Goal: Book appointment/travel/reservation

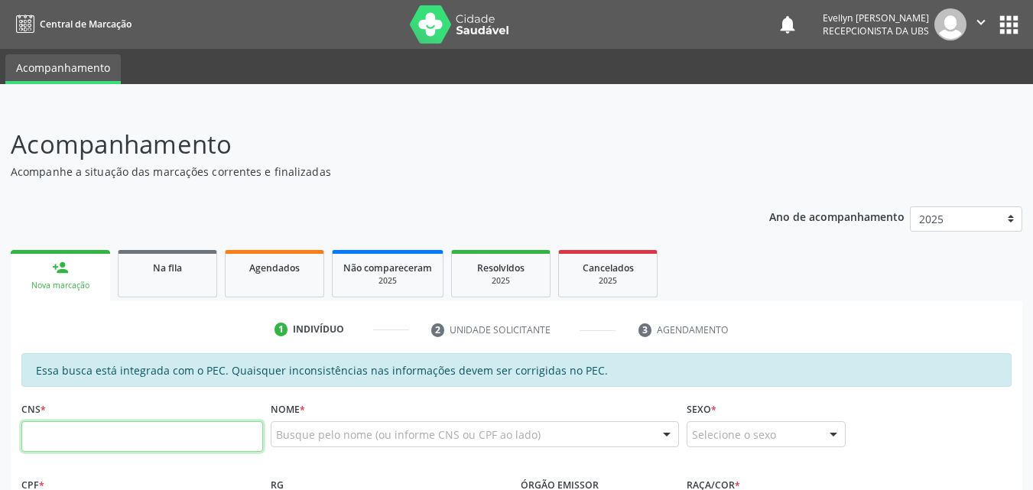
click at [198, 442] on input "text" at bounding box center [142, 436] width 242 height 31
type input "705 0064 6356 9750"
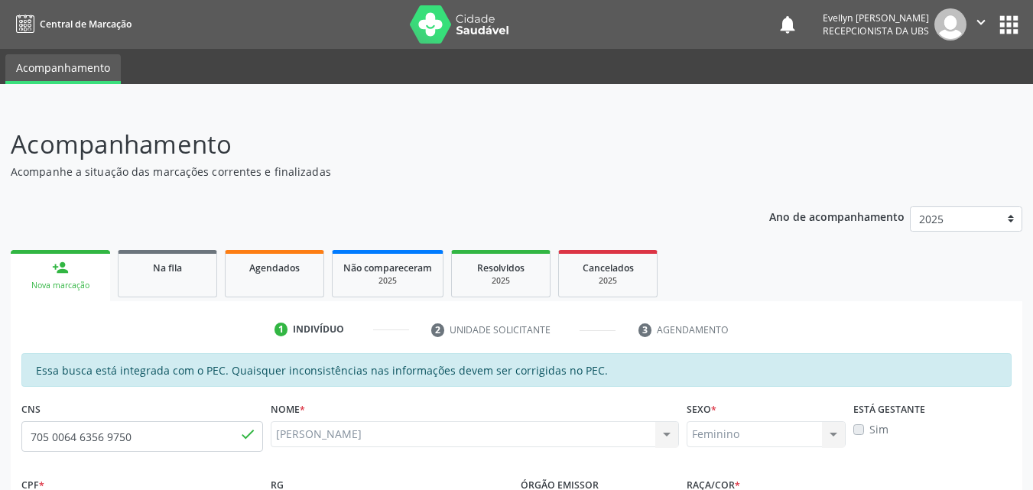
type input "648.487.364-04"
type input "[DATE]"
type input "[PERSON_NAME]"
type input "[PHONE_NUMBER]"
type input "37"
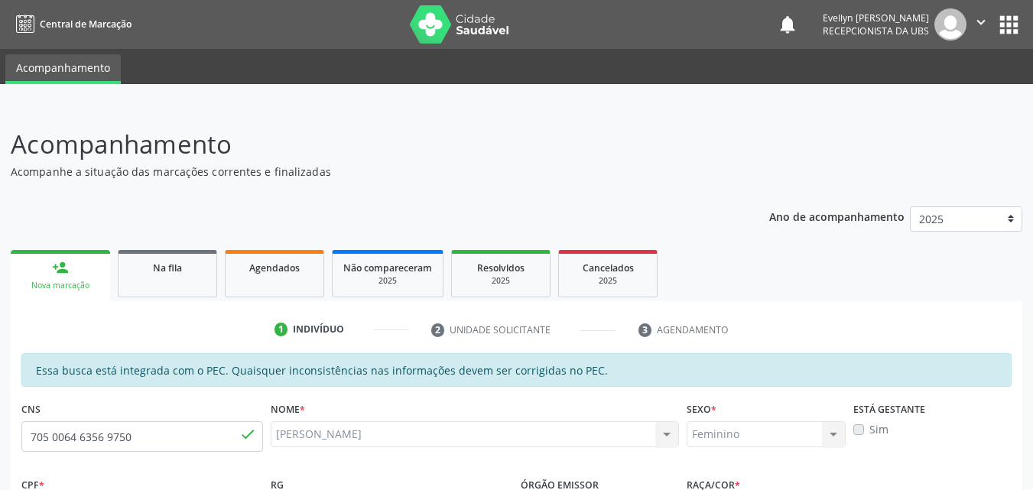
scroll to position [405, 0]
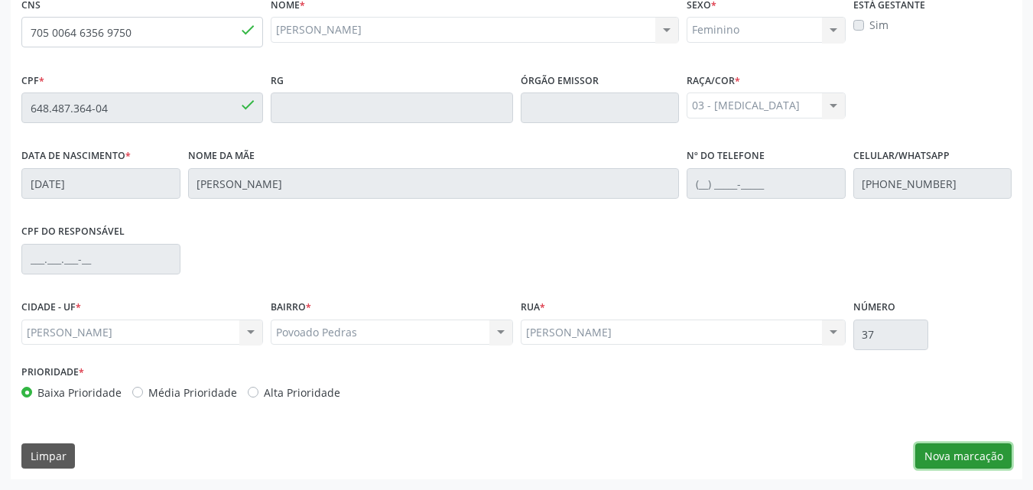
click at [931, 460] on button "Nova marcação" at bounding box center [964, 457] width 96 height 26
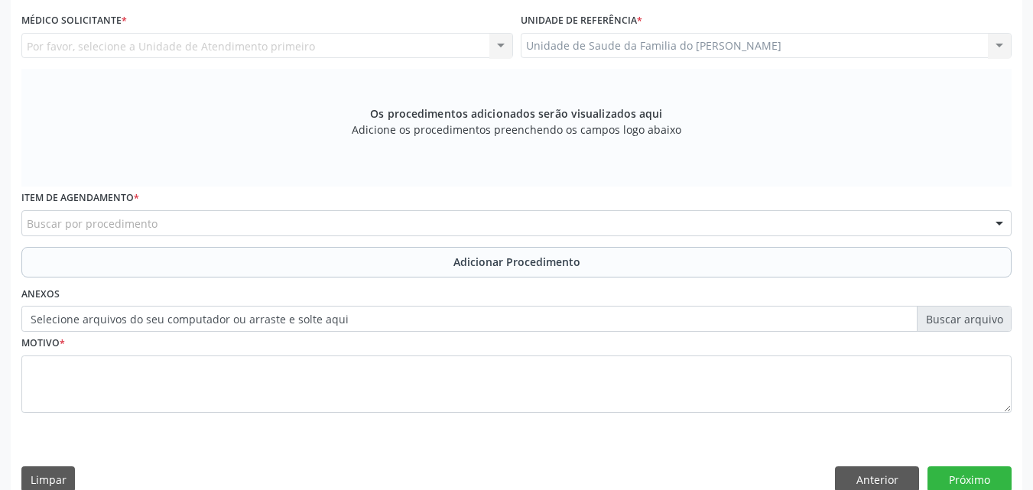
scroll to position [171, 0]
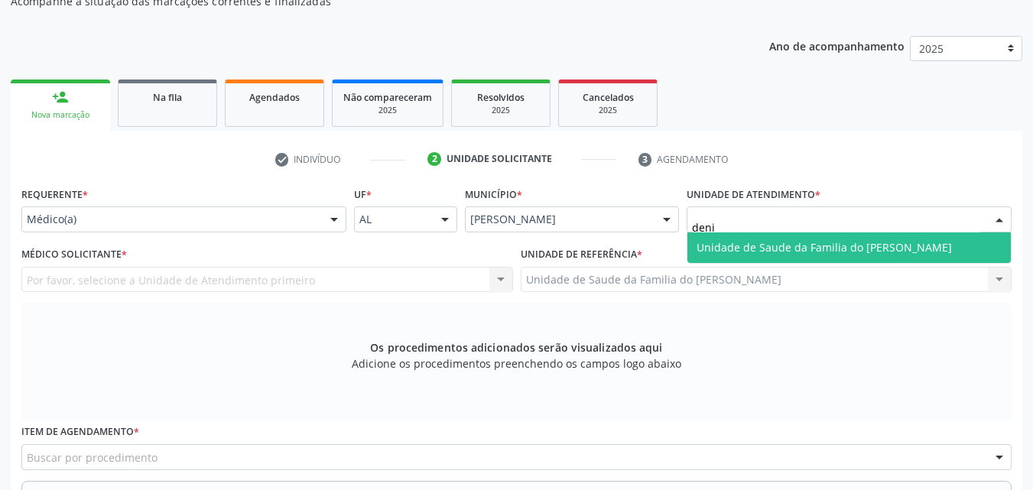
type input "[PERSON_NAME]"
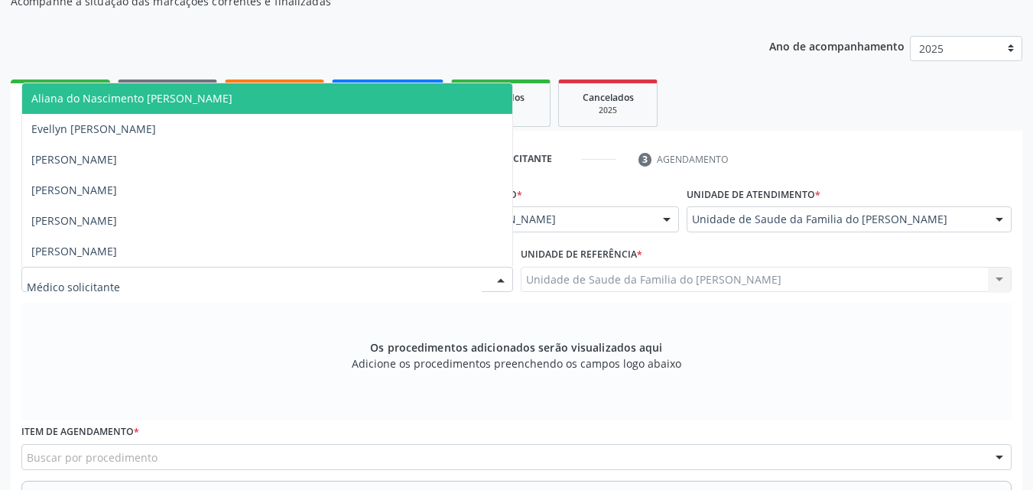
click at [285, 278] on div at bounding box center [267, 280] width 492 height 26
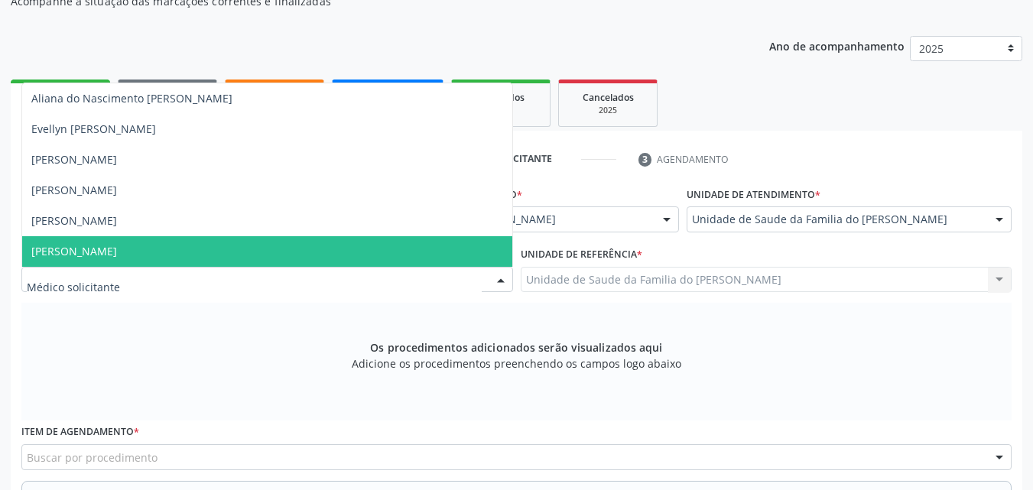
click at [269, 239] on span "[PERSON_NAME]" at bounding box center [267, 251] width 490 height 31
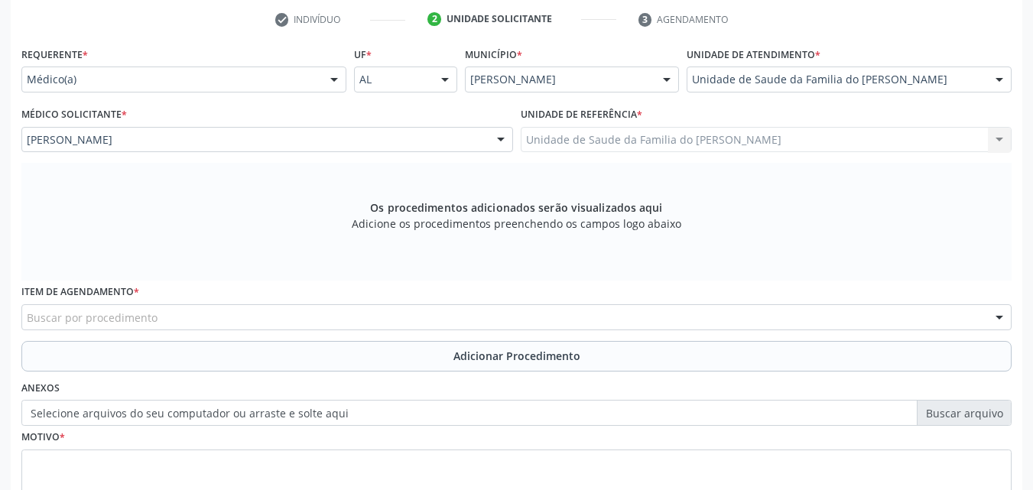
scroll to position [428, 0]
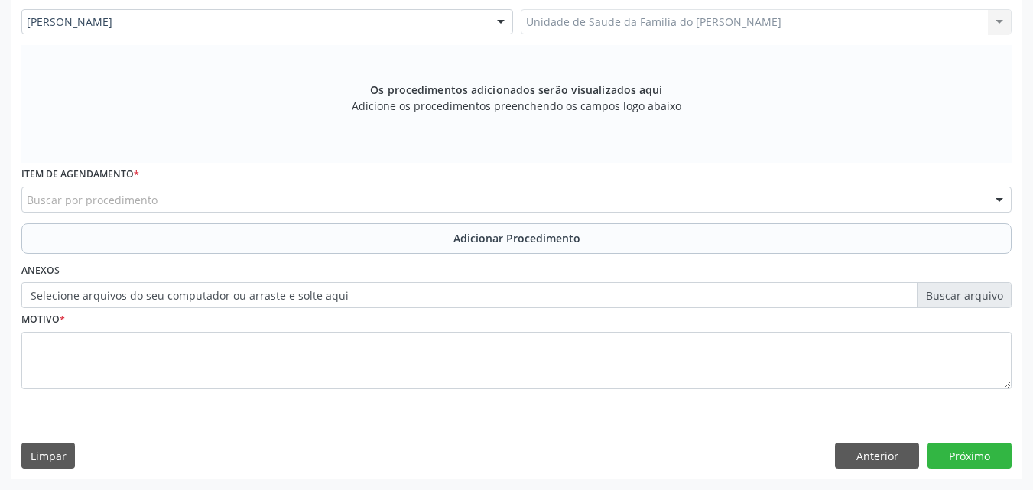
click at [418, 200] on div "Buscar por procedimento" at bounding box center [516, 200] width 991 height 26
type input "densi"
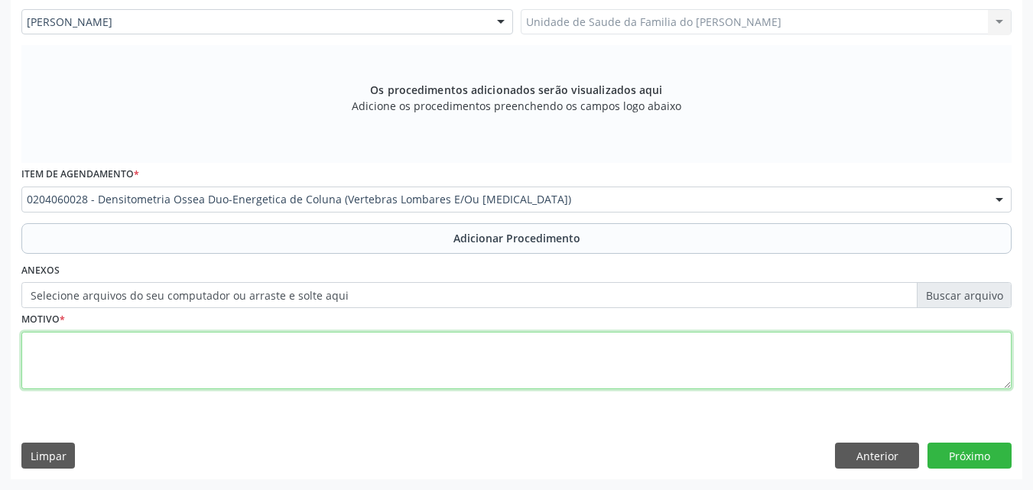
click at [471, 360] on textarea at bounding box center [516, 361] width 991 height 58
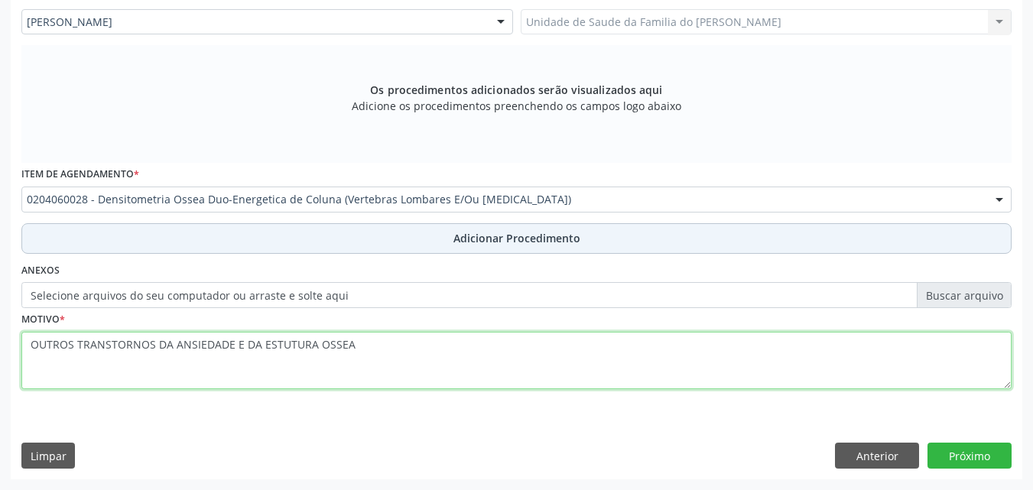
type textarea "OUTROS TRANSTORNOS DA ANSIEDADE E DA ESTUTURA OSSEA"
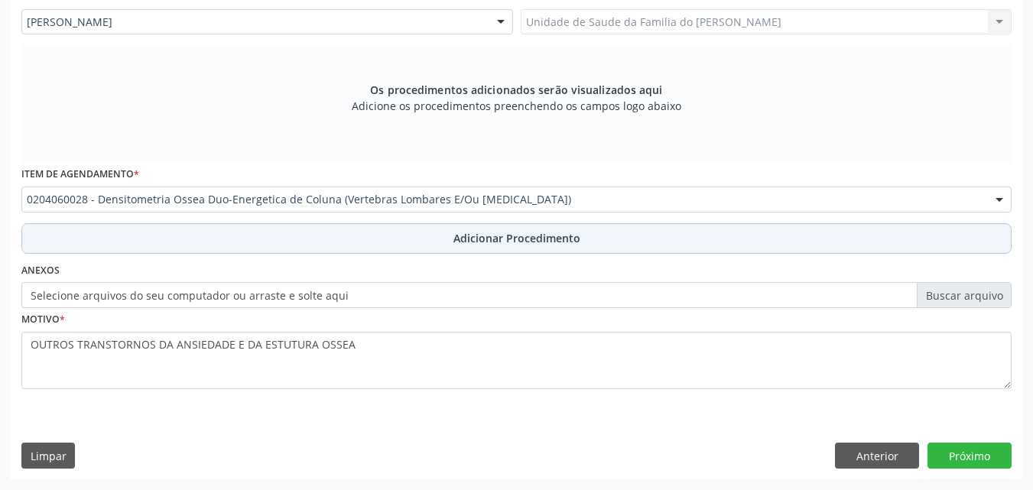
click at [891, 237] on button "Adicionar Procedimento" at bounding box center [516, 238] width 991 height 31
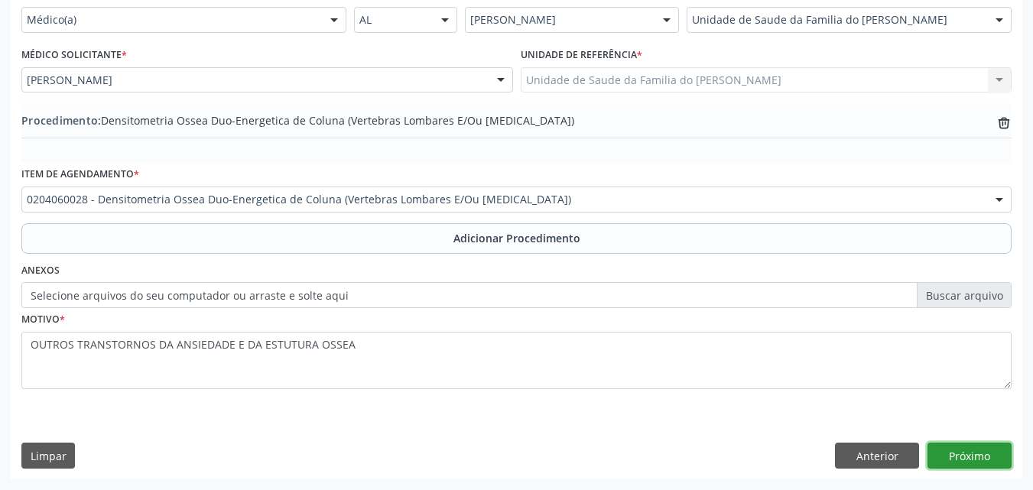
click at [954, 444] on button "Próximo" at bounding box center [970, 456] width 84 height 26
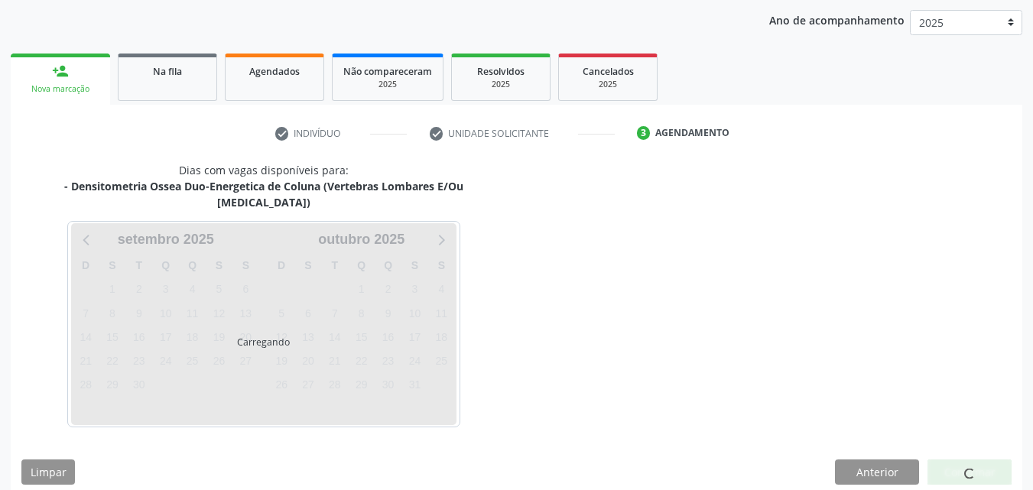
scroll to position [242, 0]
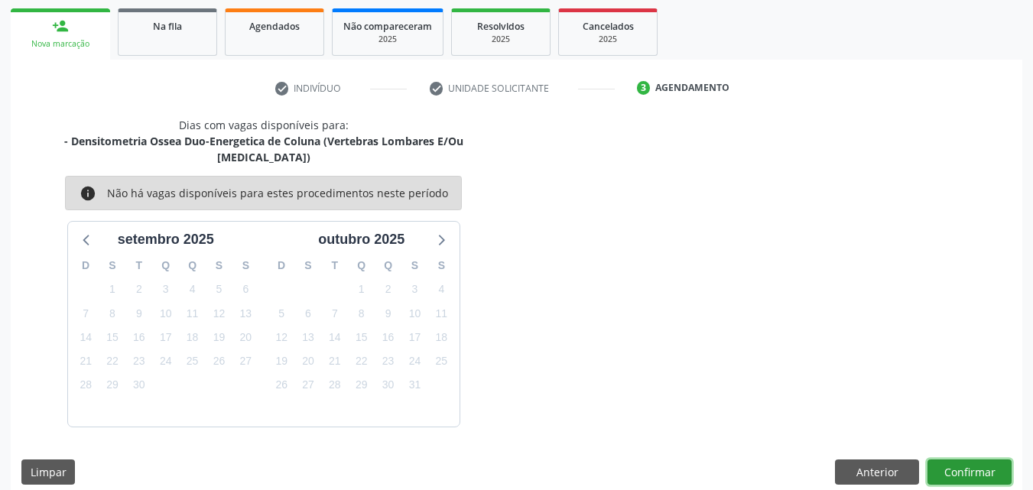
click at [970, 460] on button "Confirmar" at bounding box center [970, 473] width 84 height 26
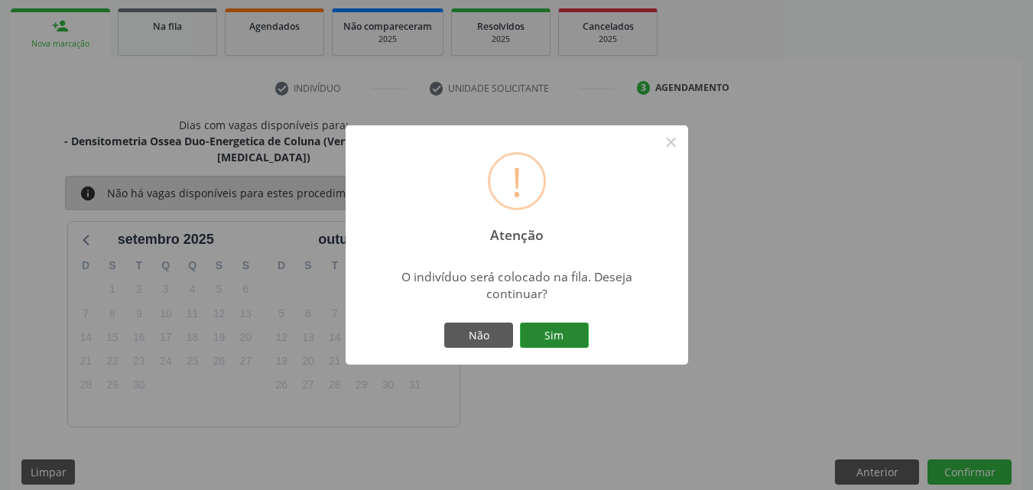
click at [568, 338] on button "Sim" at bounding box center [554, 336] width 69 height 26
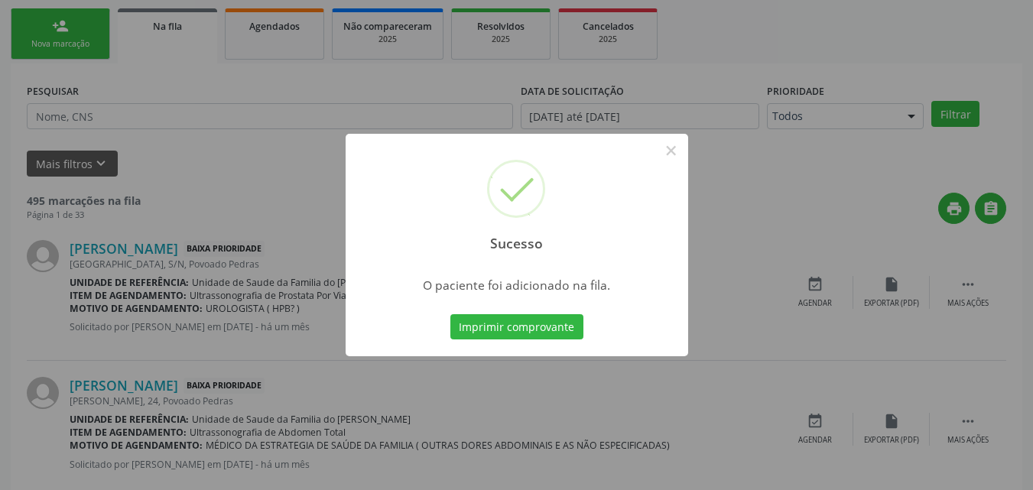
scroll to position [36, 0]
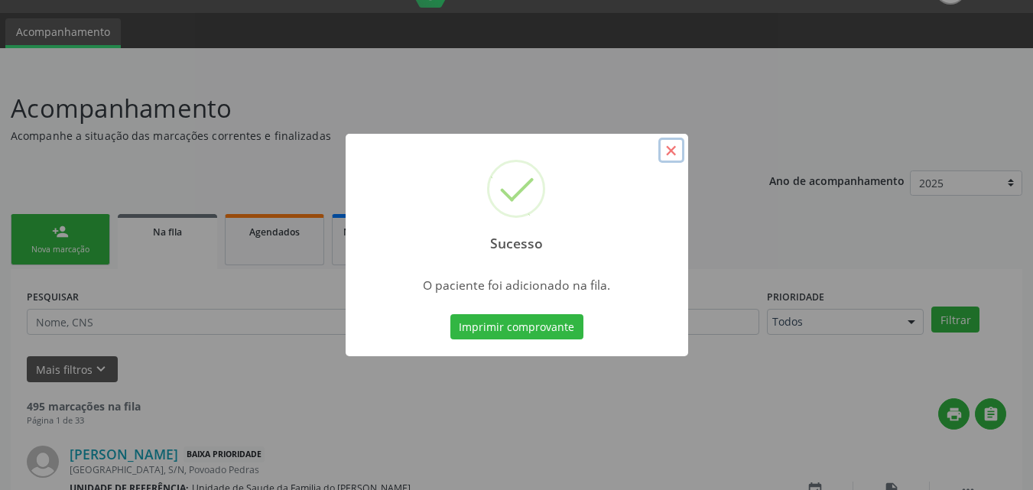
click at [672, 153] on button "×" at bounding box center [672, 151] width 26 height 26
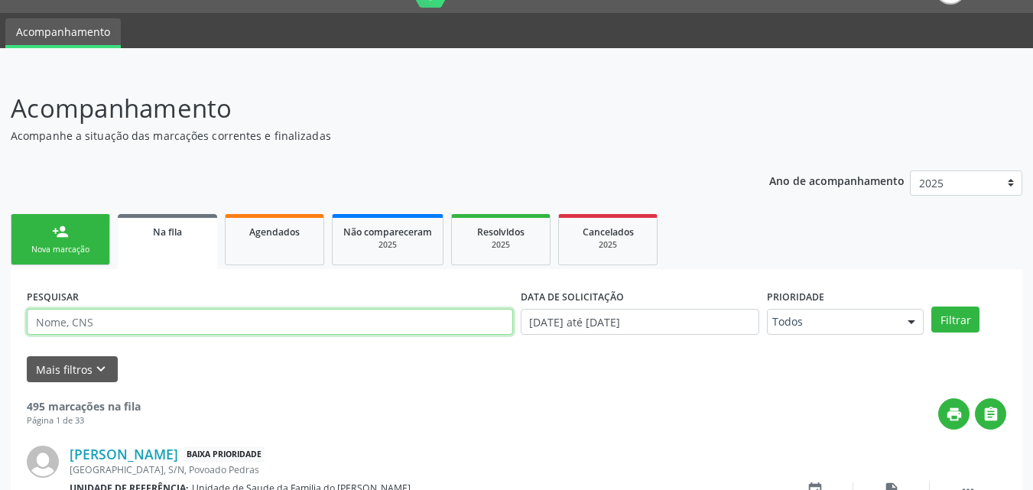
click at [329, 324] on input "text" at bounding box center [270, 322] width 486 height 26
click at [932, 307] on button "Filtrar" at bounding box center [956, 320] width 48 height 26
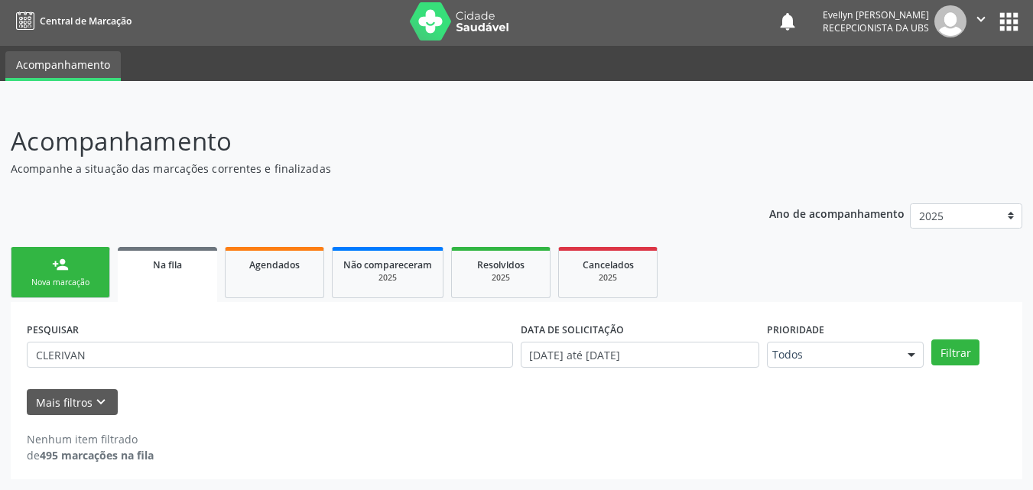
scroll to position [3, 0]
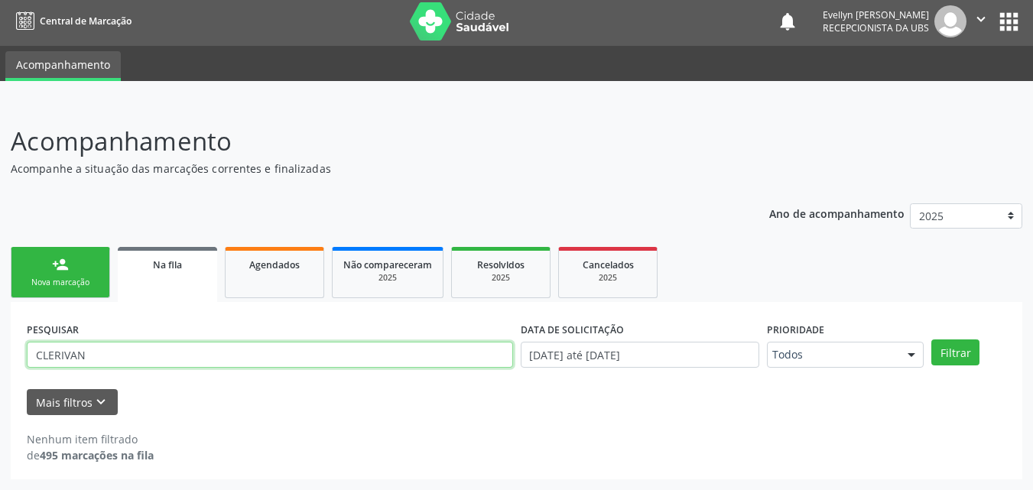
click at [212, 359] on input "CLERIVAN" at bounding box center [270, 355] width 486 height 26
type input "[PERSON_NAME]"
click at [932, 340] on button "Filtrar" at bounding box center [956, 353] width 48 height 26
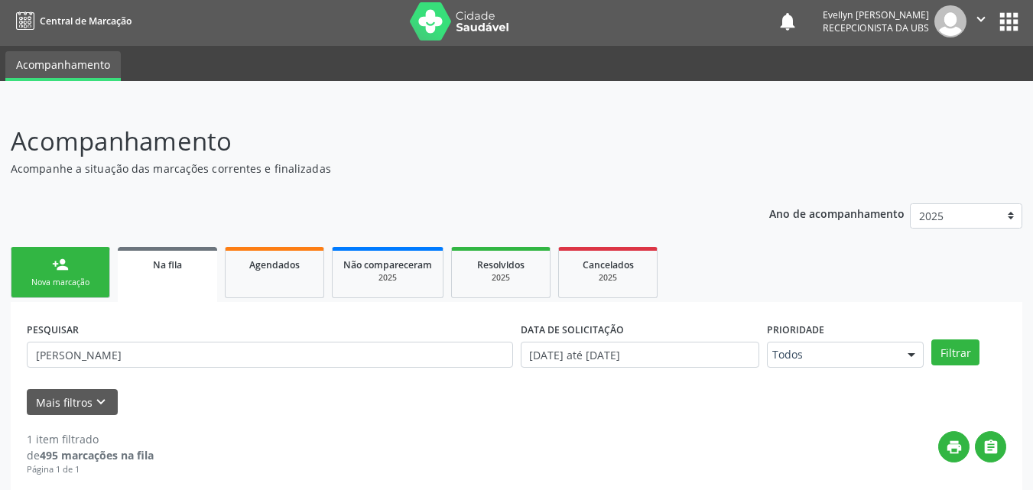
scroll to position [152, 0]
